Goal: Task Accomplishment & Management: Use online tool/utility

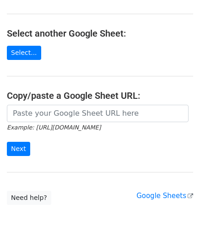
scroll to position [92, 0]
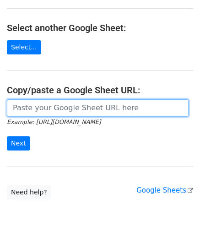
click at [36, 109] on input "url" at bounding box center [98, 107] width 182 height 17
paste input "[URL][DOMAIN_NAME]"
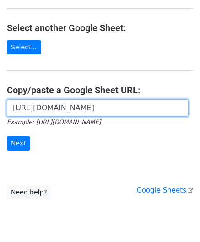
scroll to position [0, 198]
type input "[URL][DOMAIN_NAME]"
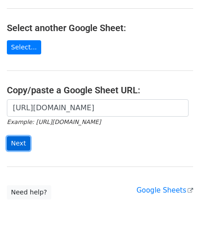
click at [21, 143] on input "Next" at bounding box center [18, 144] width 23 height 14
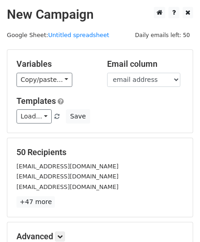
scroll to position [112, 0]
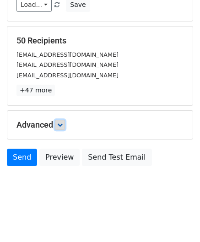
click at [61, 122] on icon at bounding box center [60, 125] width 6 height 6
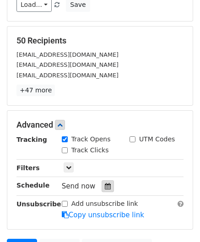
click at [102, 186] on div at bounding box center [108, 187] width 12 height 12
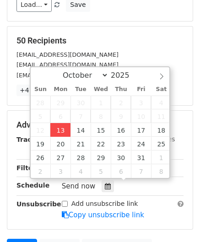
type input "2025-10-13 12:00"
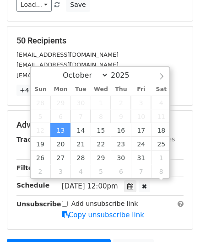
scroll to position [0, 0]
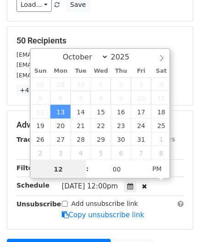
paste input "Hour"
type input "2"
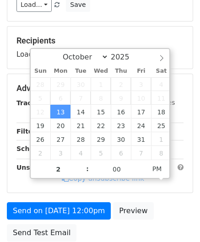
type input "2025-10-13 14:00"
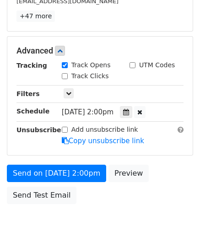
scroll to position [223, 0]
